Goal: Check status

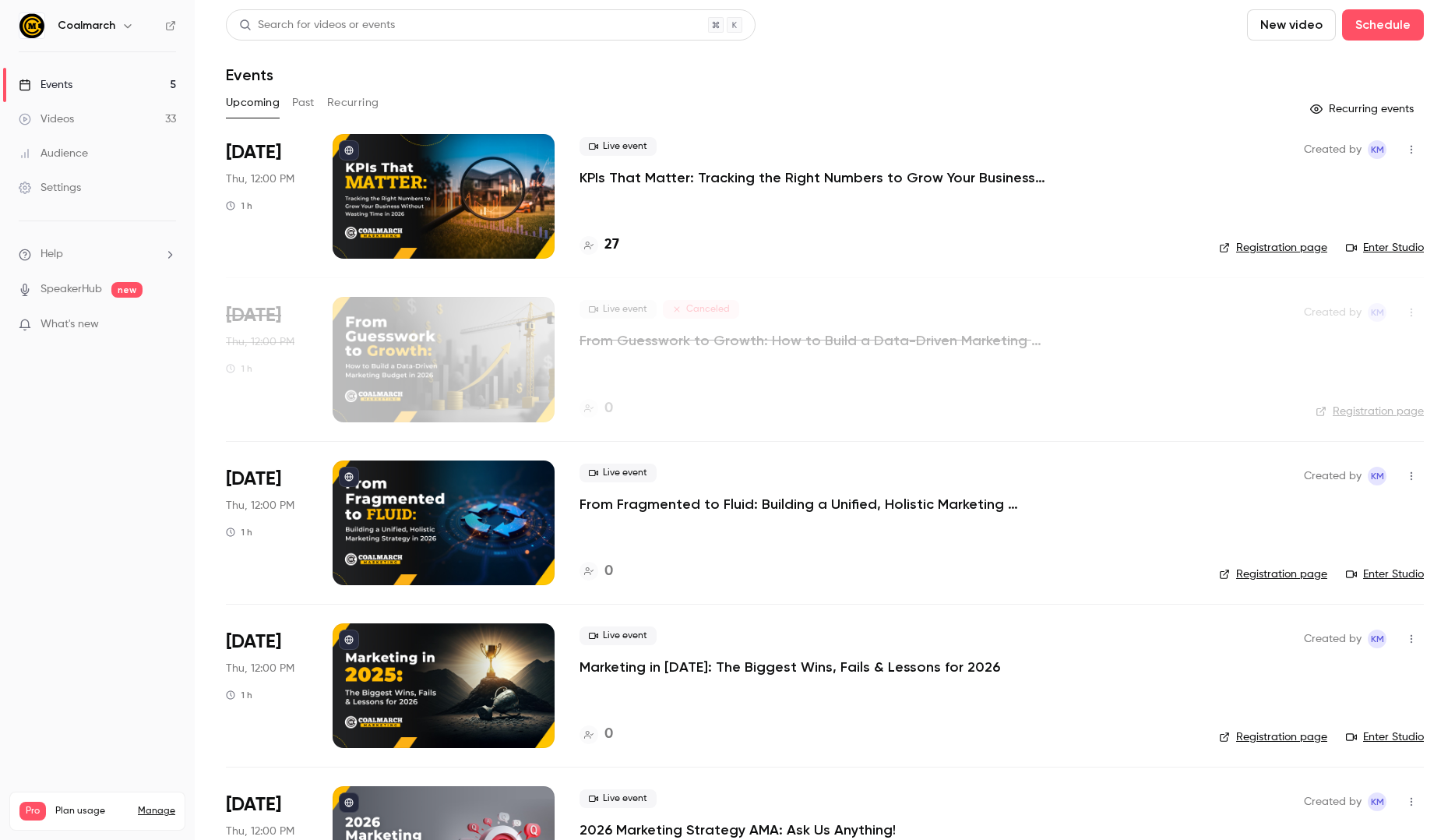
click at [662, 175] on p "KPIs That Matter: Tracking the Right Numbers to Grow Your Business Without Wast…" at bounding box center [813, 177] width 468 height 19
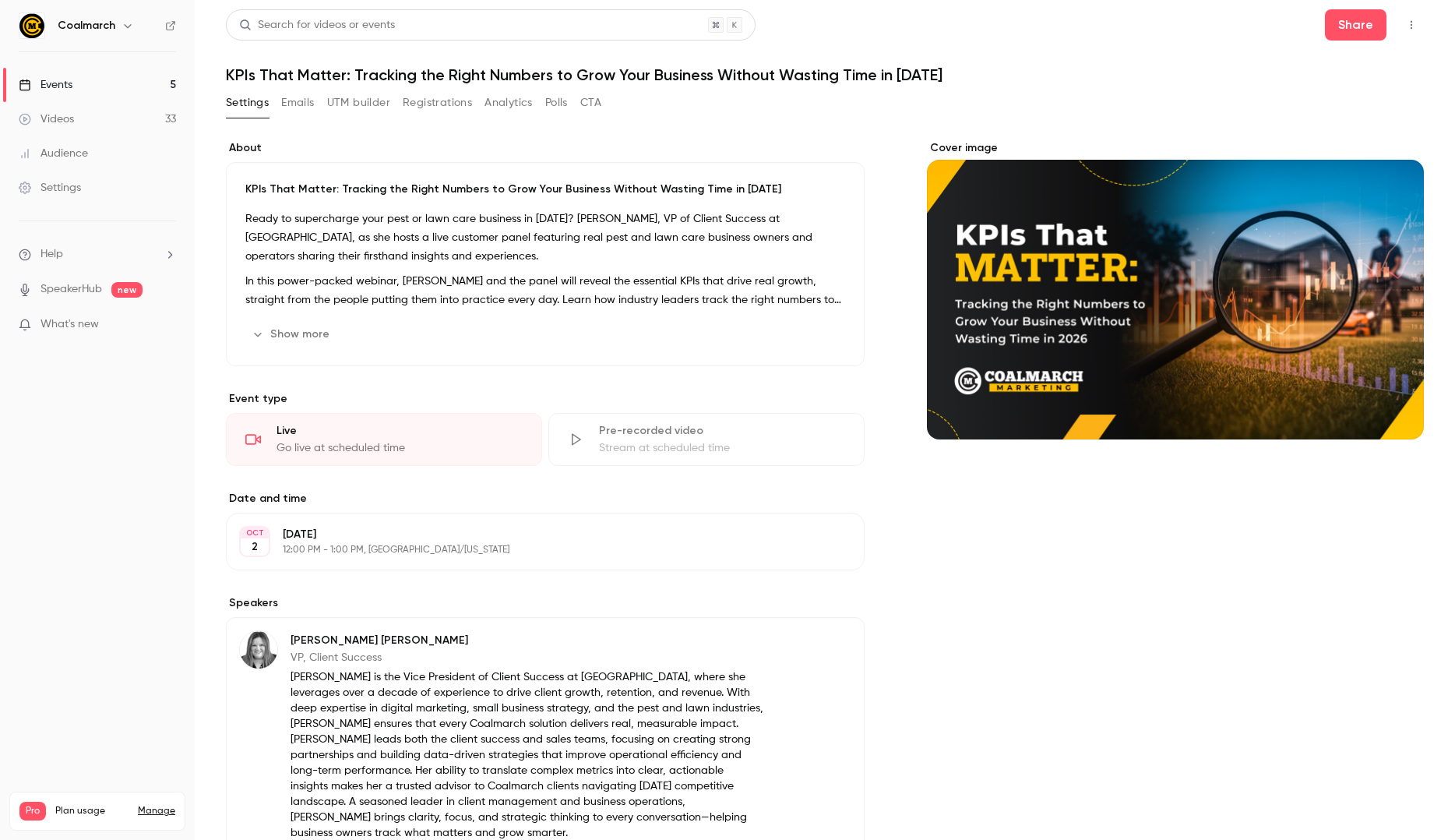
click at [438, 105] on button "Registrations" at bounding box center [437, 102] width 69 height 25
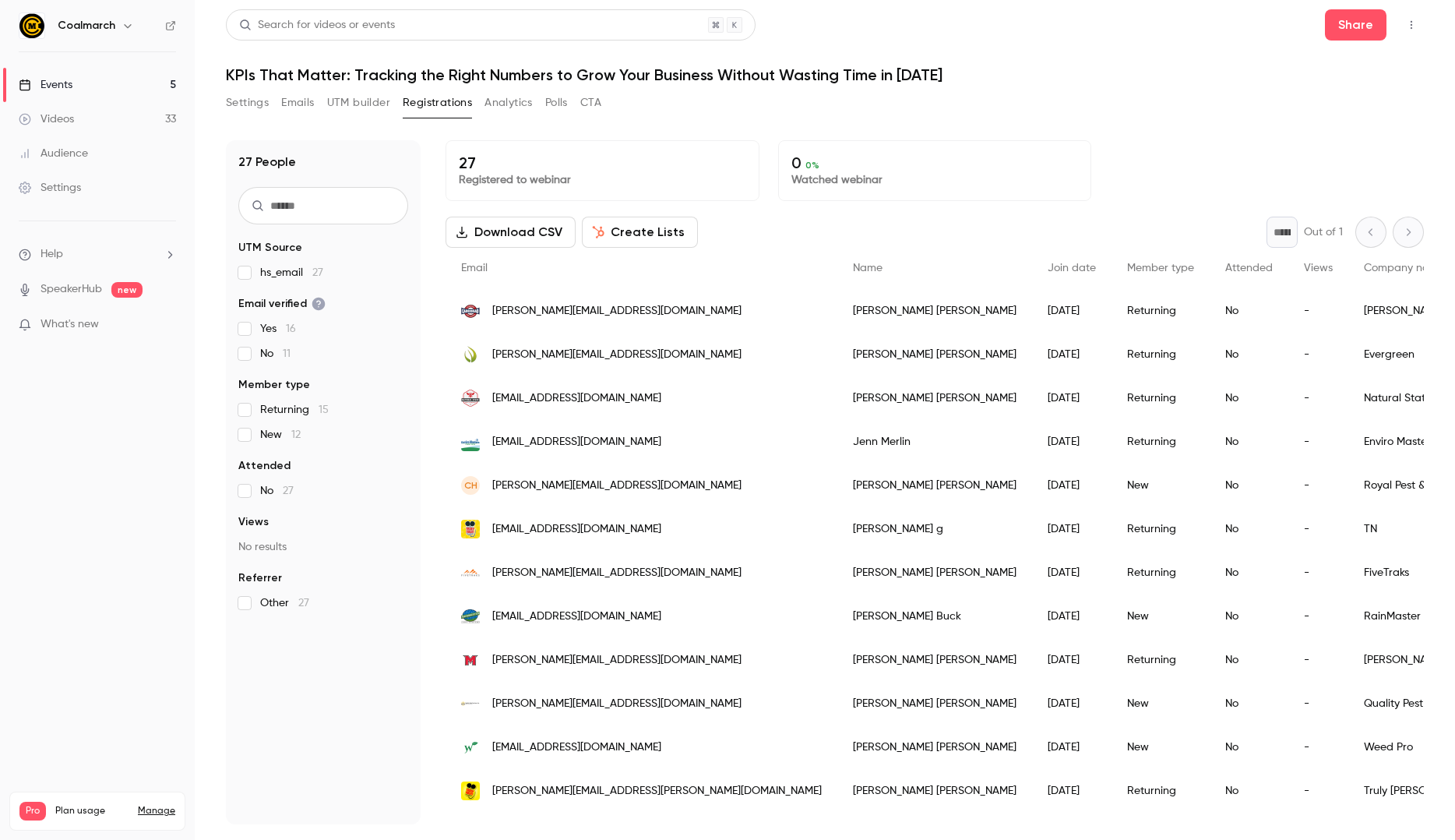
click at [1127, 272] on span "Member type" at bounding box center [1161, 268] width 67 height 11
